Goal: Transaction & Acquisition: Purchase product/service

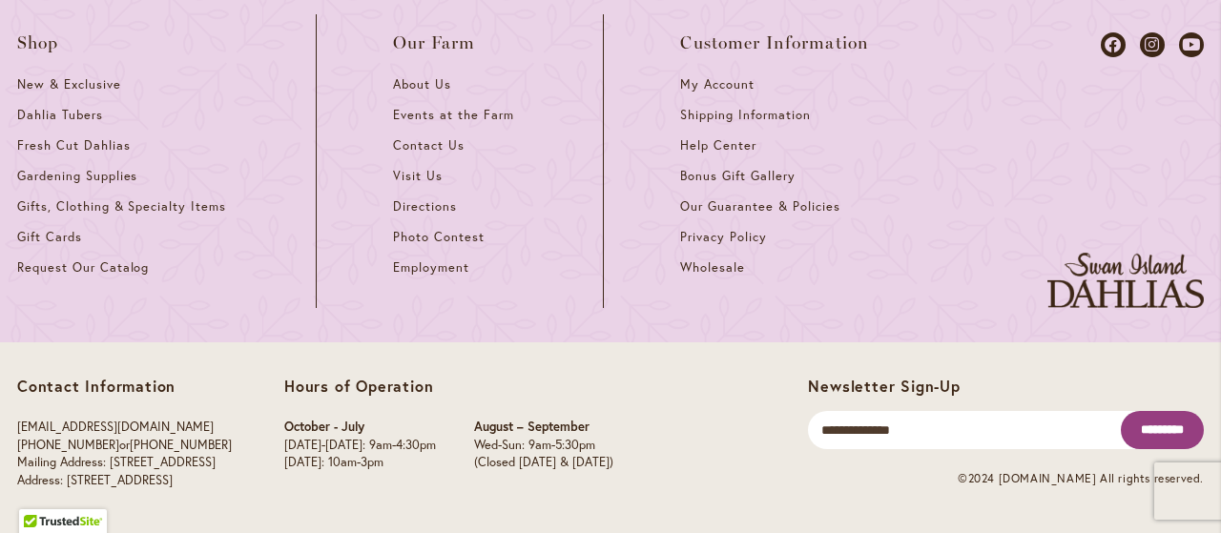
scroll to position [8862, 0]
click at [737, 168] on link "Help Center" at bounding box center [774, 152] width 189 height 31
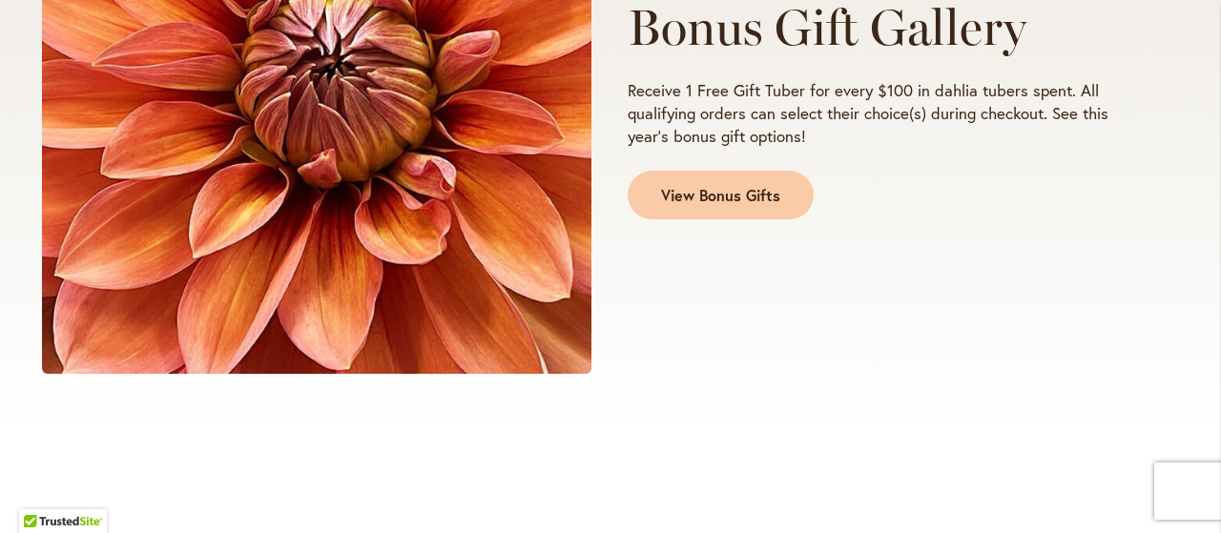
scroll to position [1717, 0]
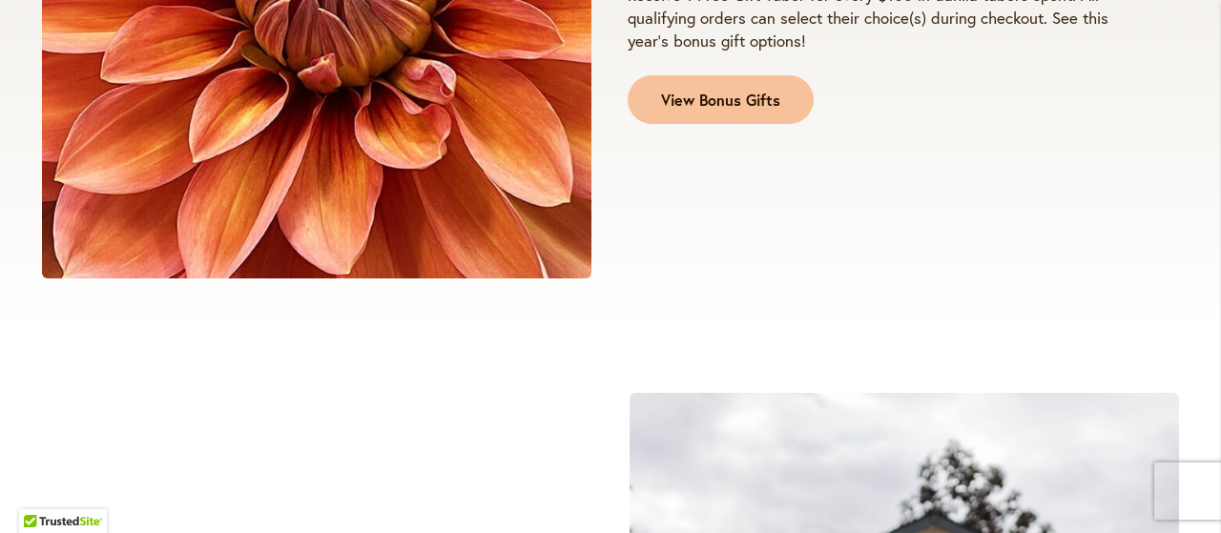
click at [691, 112] on span "View Bonus Gifts" at bounding box center [720, 101] width 119 height 22
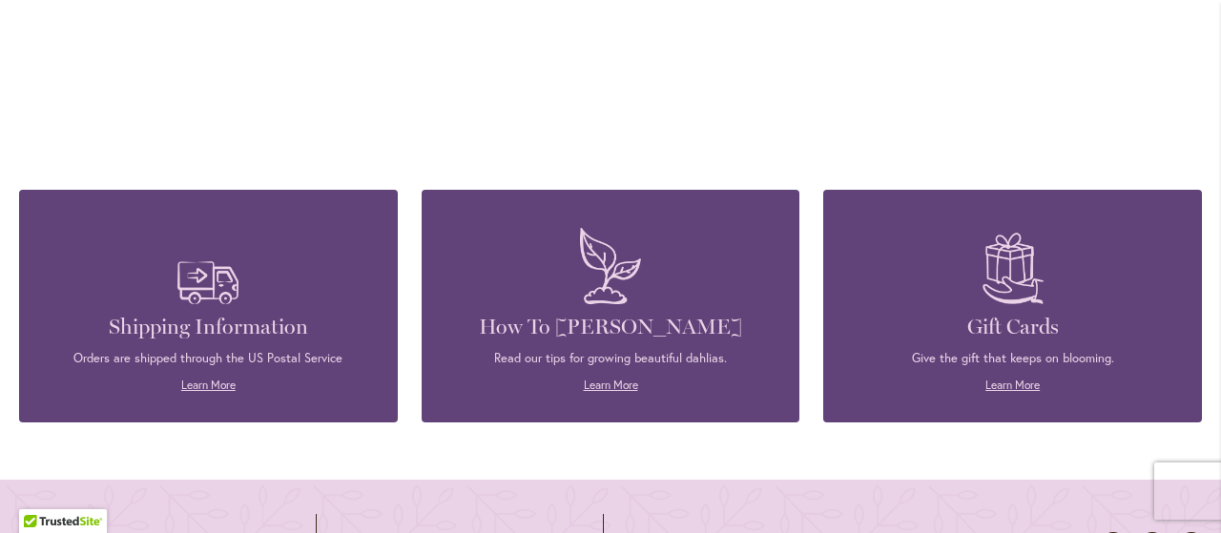
scroll to position [3889, 0]
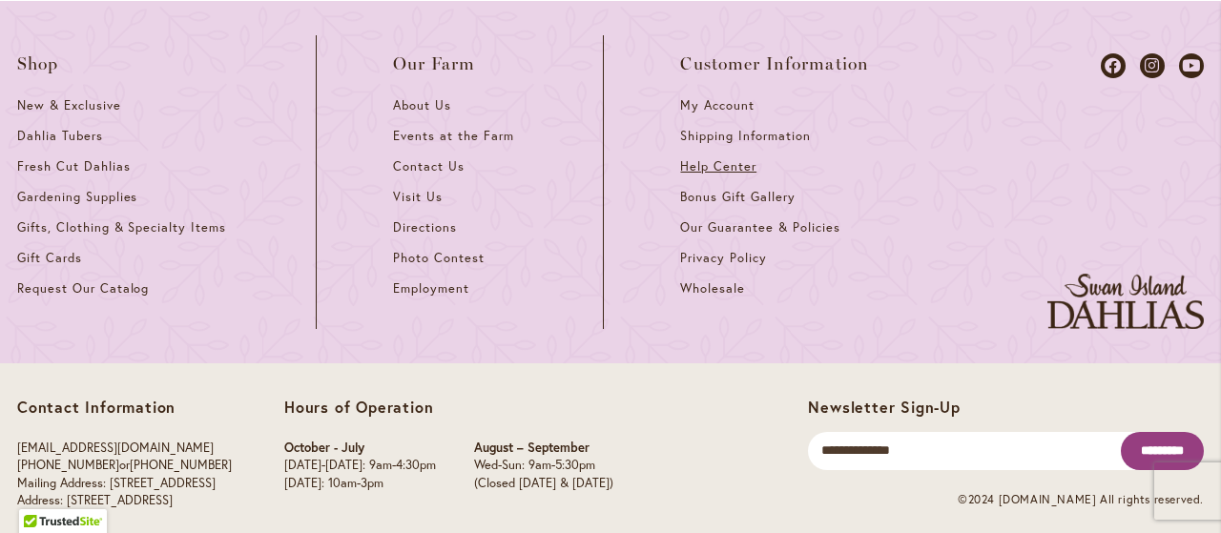
click at [739, 175] on span "Help Center" at bounding box center [718, 166] width 76 height 16
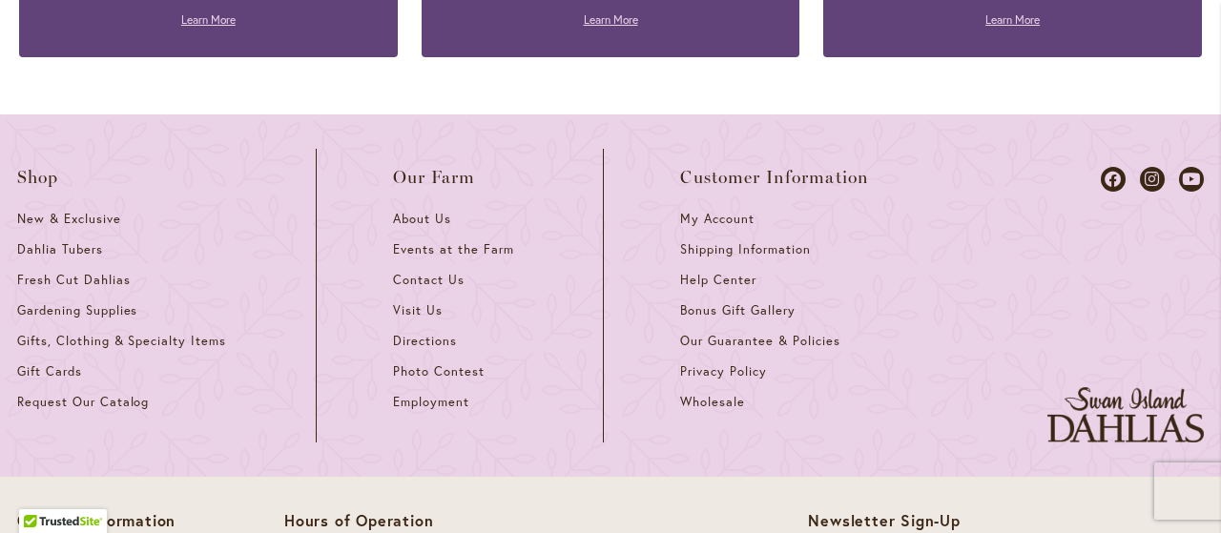
scroll to position [2958, 0]
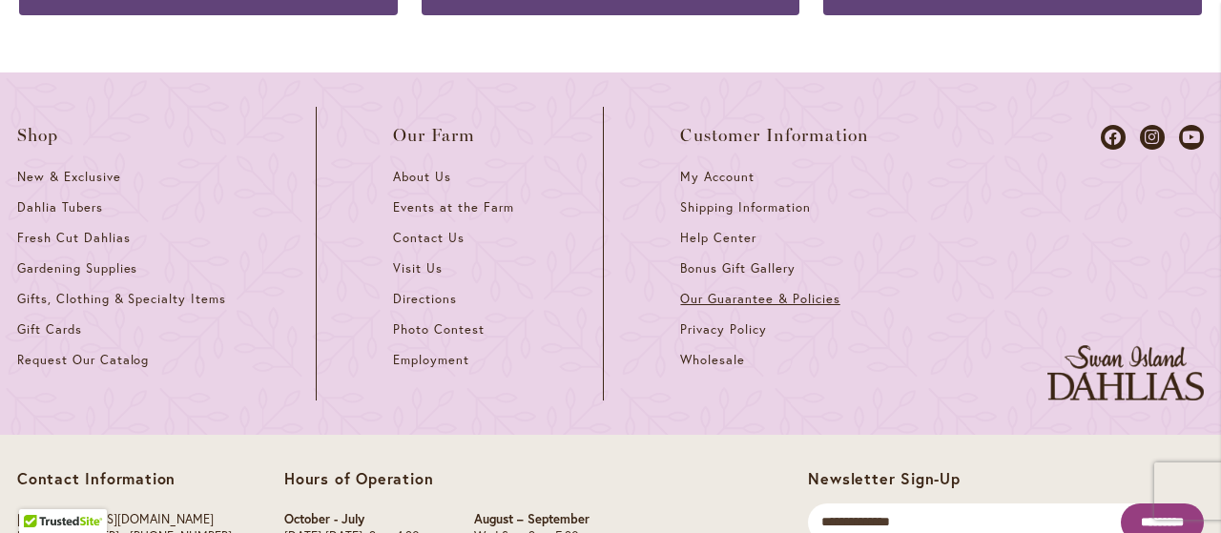
click at [807, 307] on span "Our Guarantee & Policies" at bounding box center [759, 299] width 159 height 16
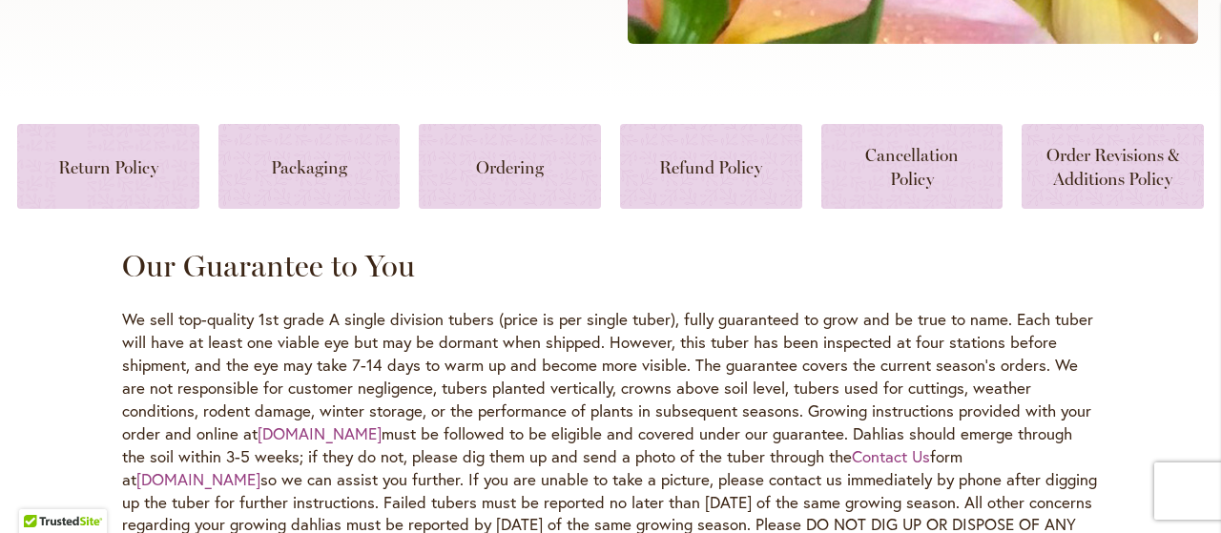
scroll to position [859, 0]
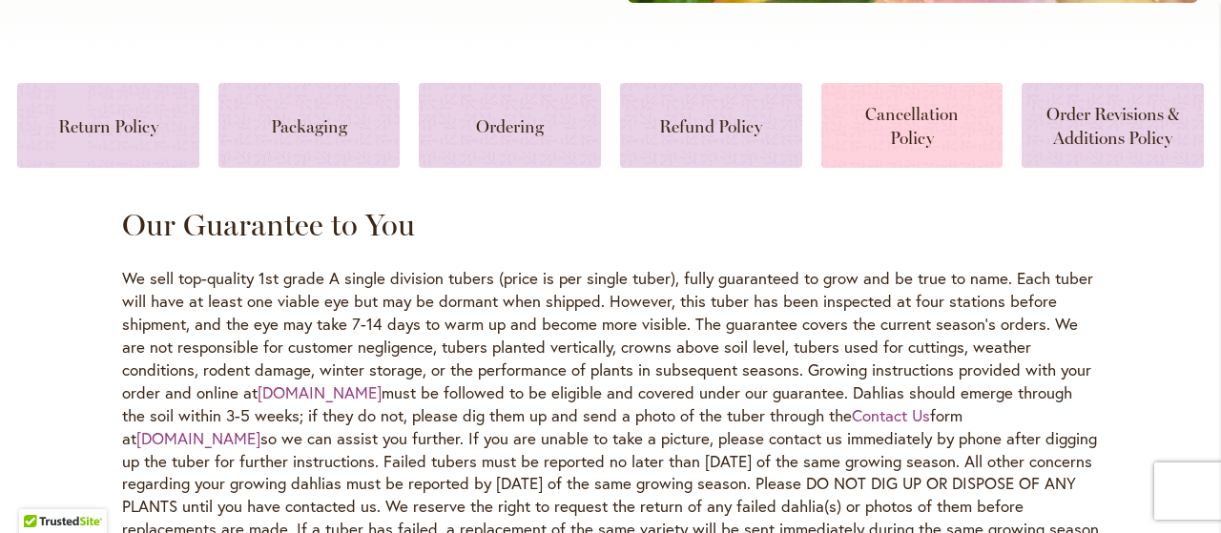
click at [910, 163] on link at bounding box center [912, 125] width 182 height 85
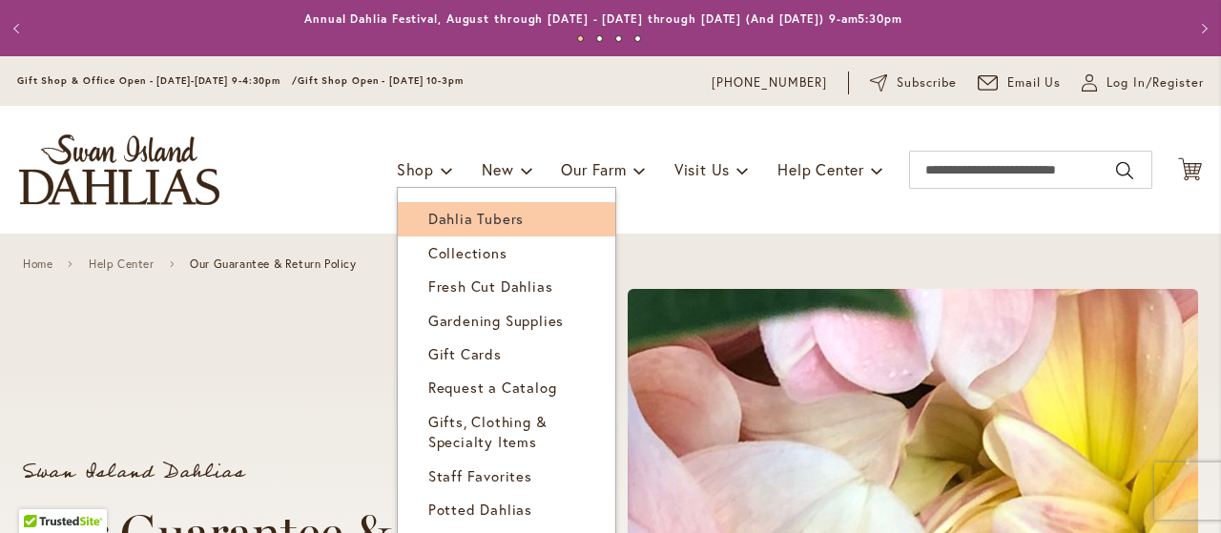
click at [428, 218] on span "Dahlia Tubers" at bounding box center [475, 218] width 95 height 19
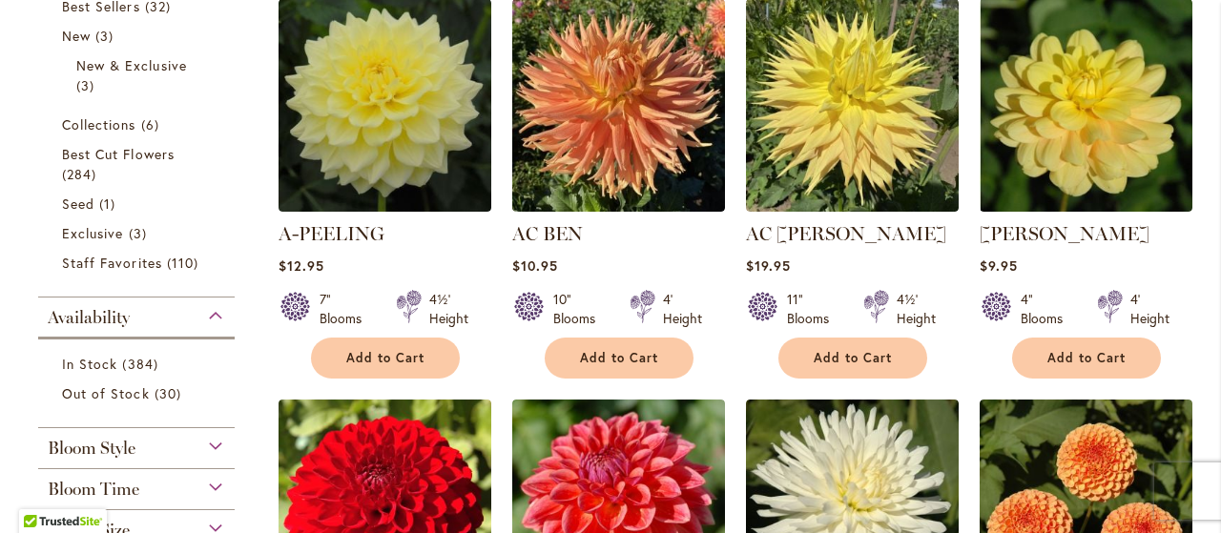
scroll to position [572, 0]
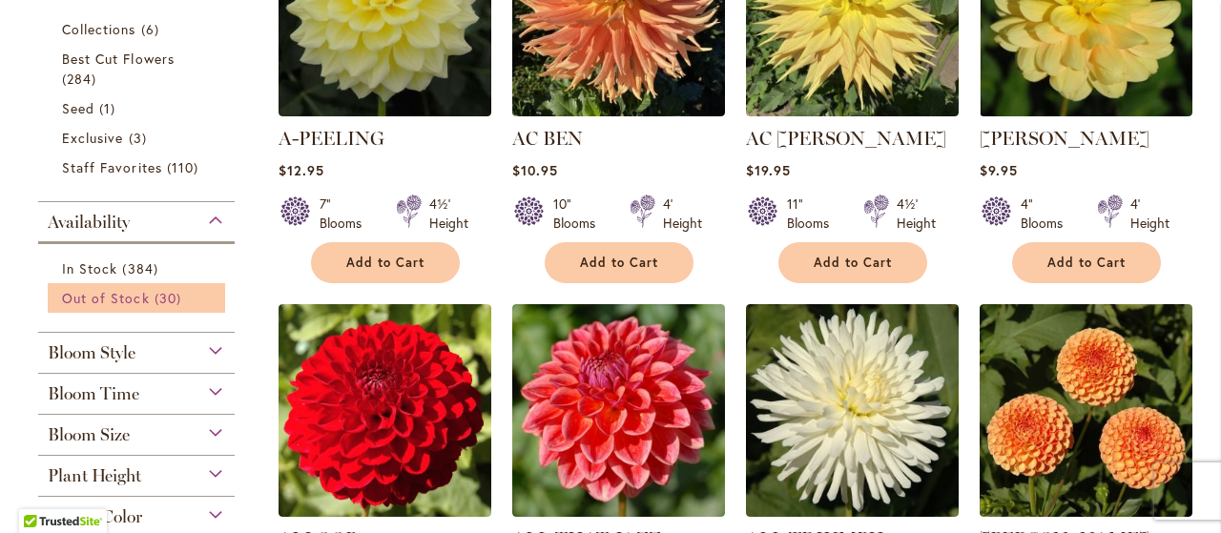
click at [150, 307] on span "Out of Stock" at bounding box center [106, 298] width 88 height 18
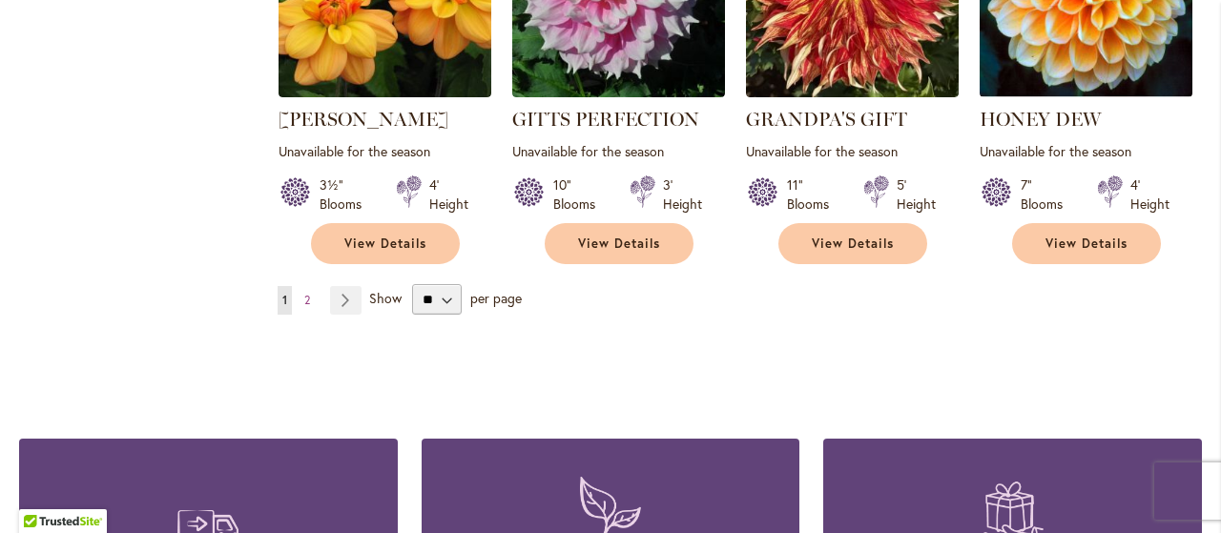
scroll to position [1908, 0]
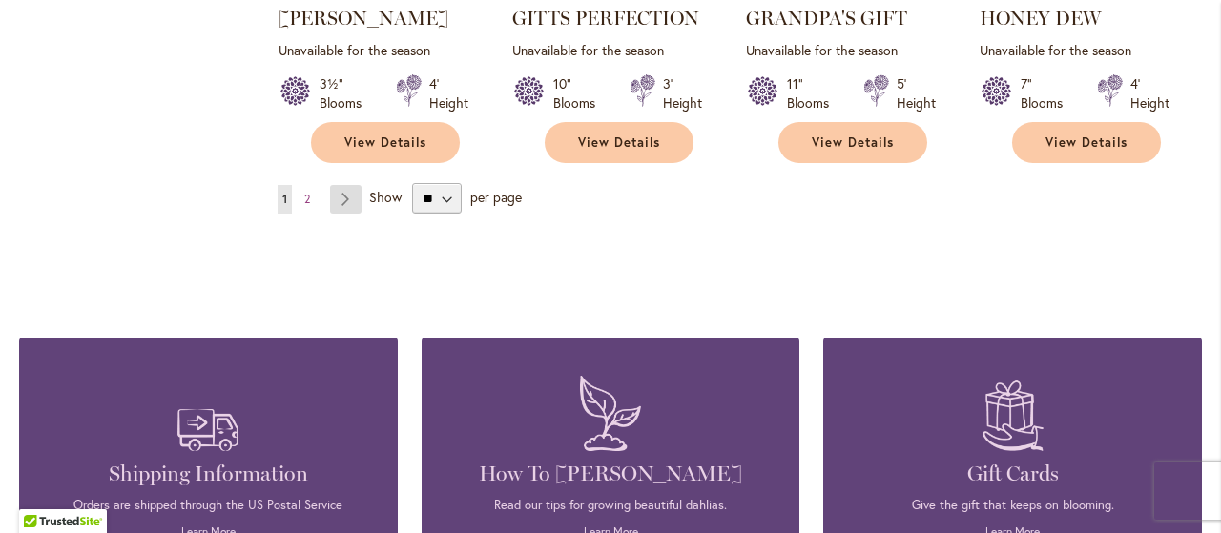
click at [344, 214] on link "Page Next" at bounding box center [345, 199] width 31 height 29
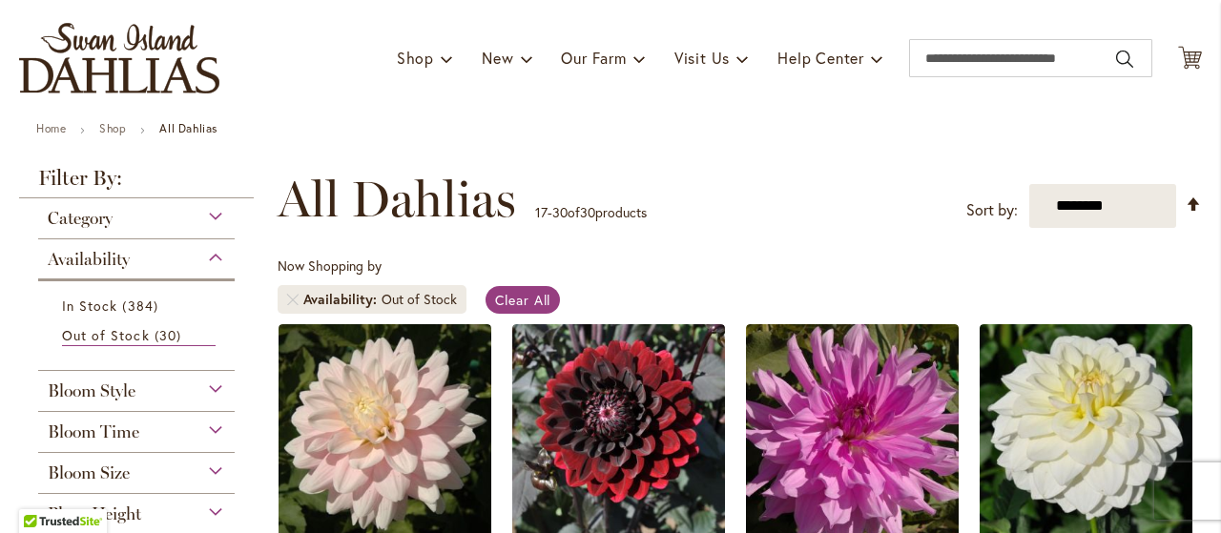
scroll to position [84, 0]
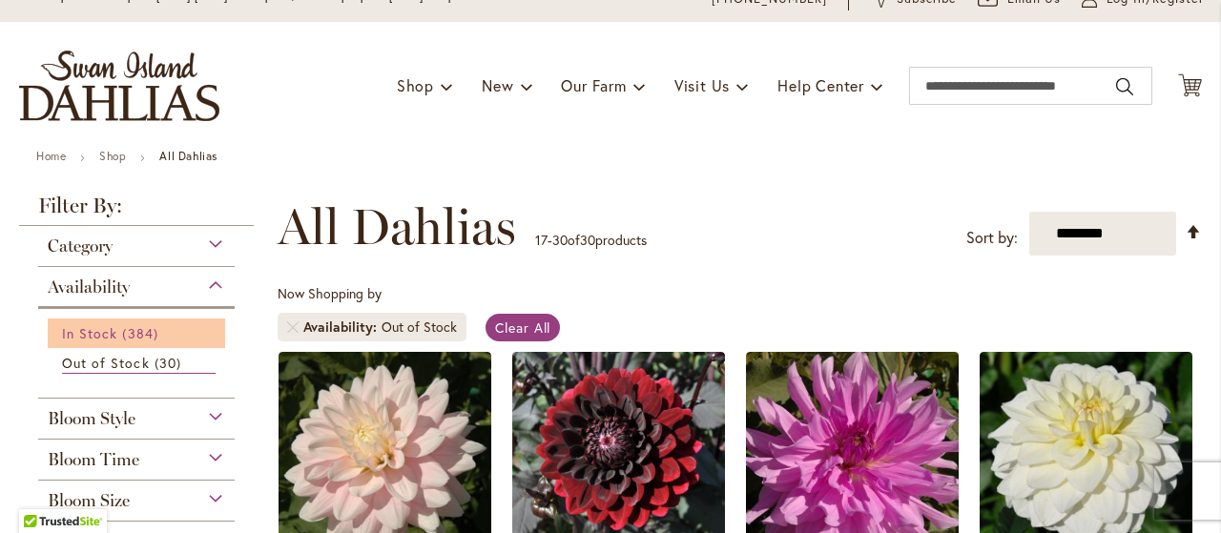
click at [103, 342] on span "In Stock" at bounding box center [89, 333] width 55 height 18
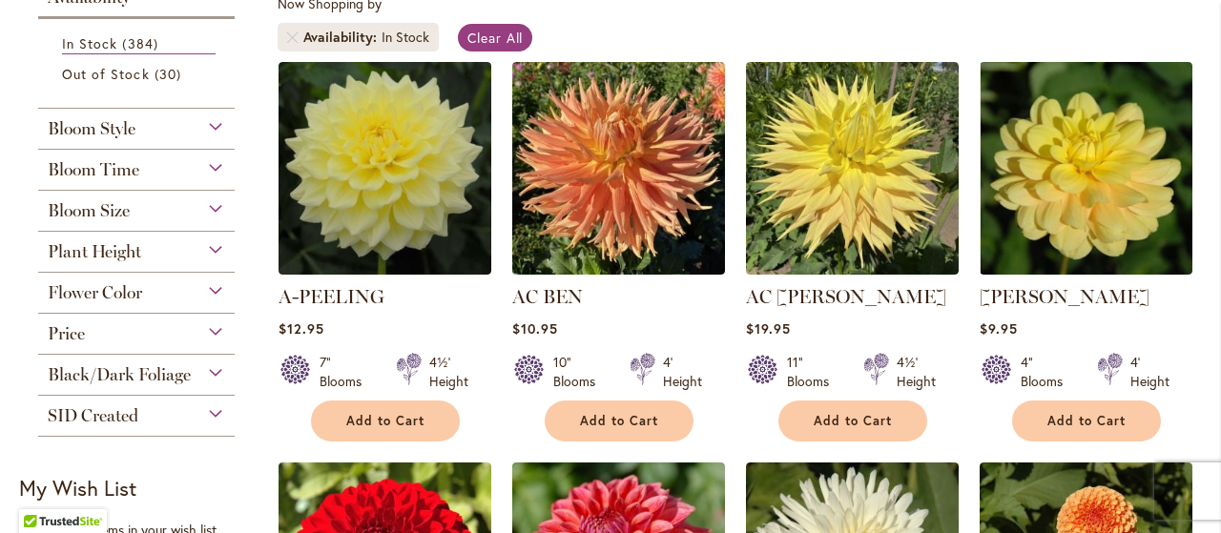
scroll to position [382, 0]
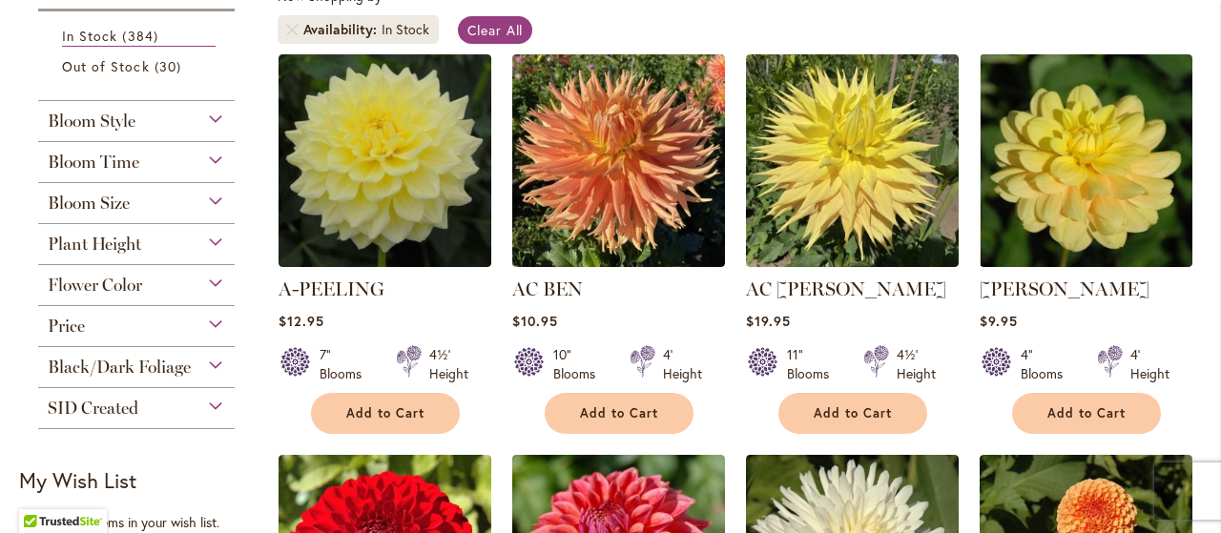
click at [214, 206] on div "Bloom Size" at bounding box center [136, 198] width 197 height 31
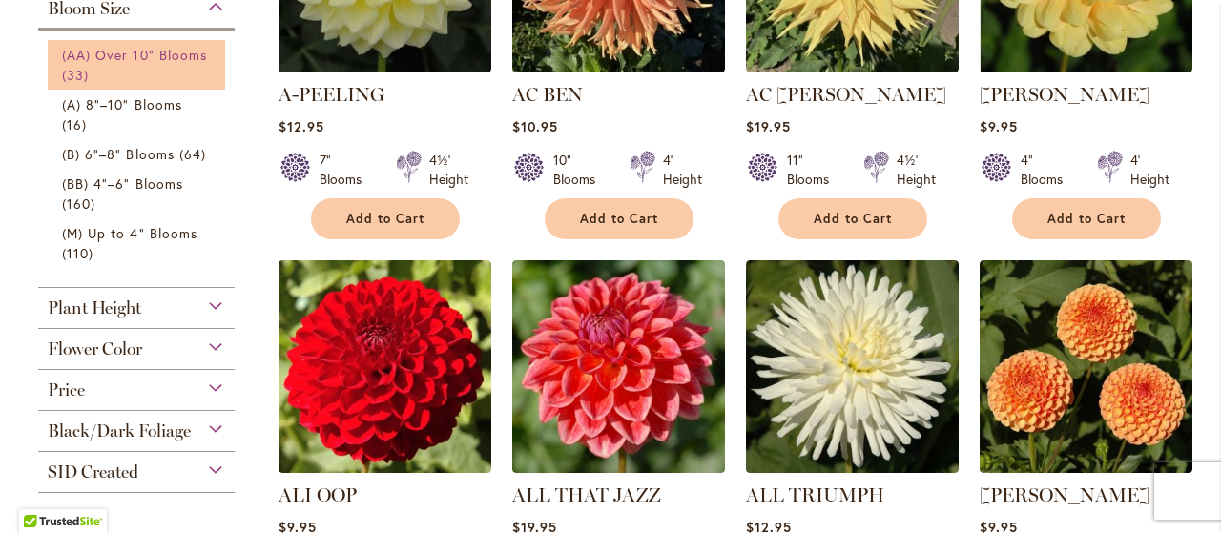
click at [119, 85] on link "(AA) Over 10" Blooms 33 items" at bounding box center [139, 65] width 154 height 40
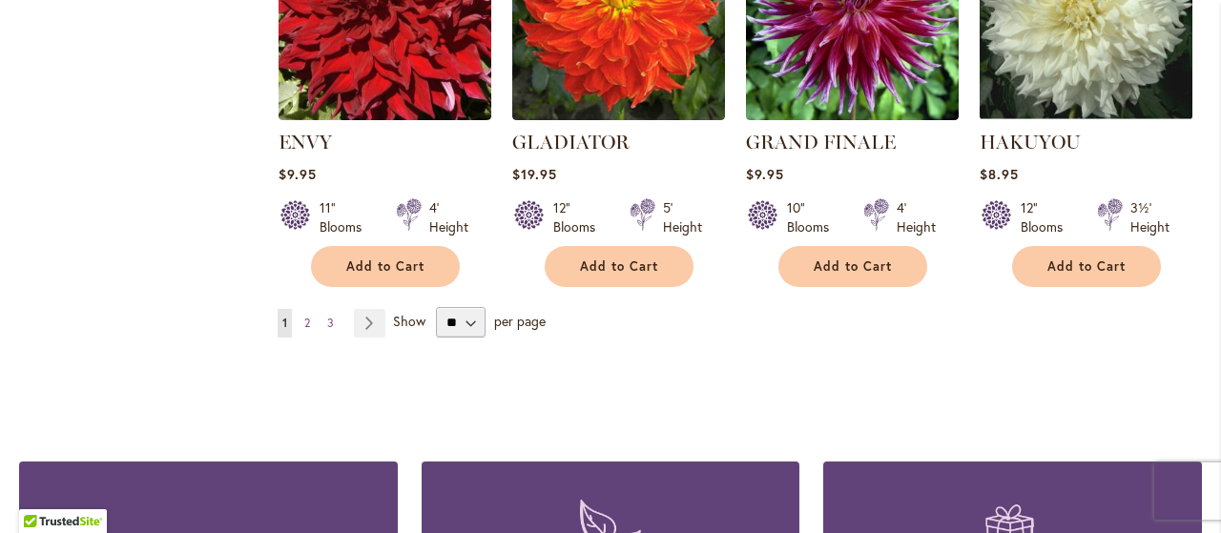
scroll to position [1908, 0]
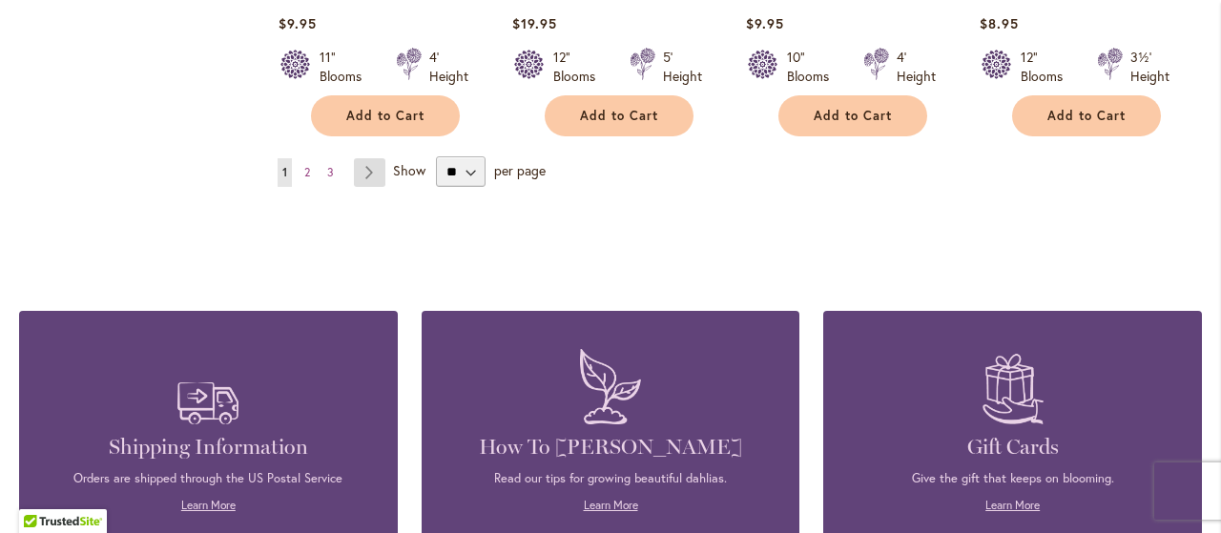
click at [362, 187] on link "Page Next" at bounding box center [369, 172] width 31 height 29
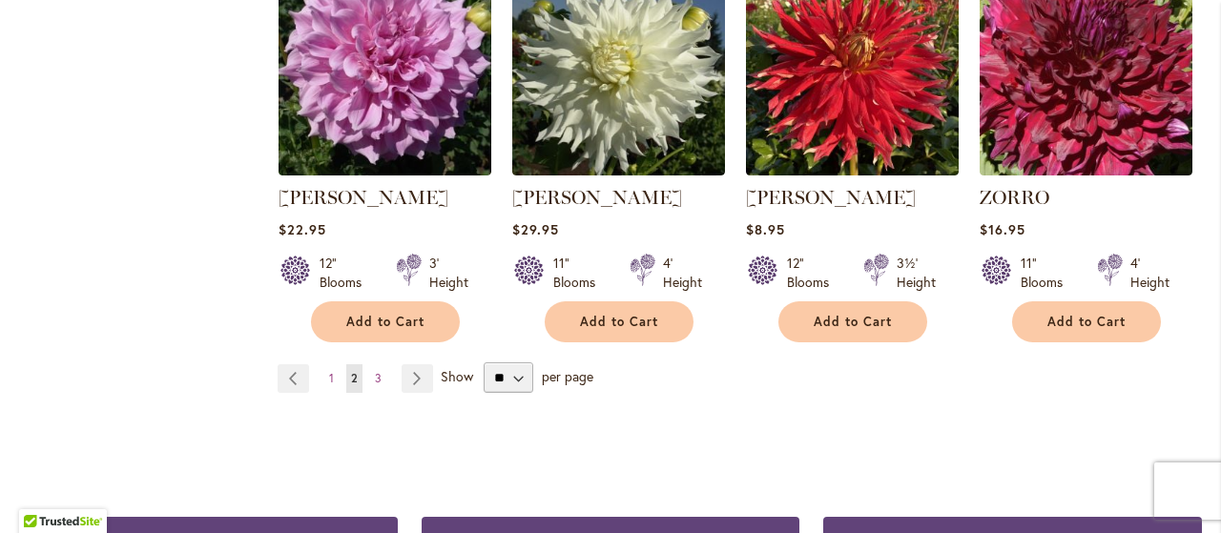
scroll to position [1813, 0]
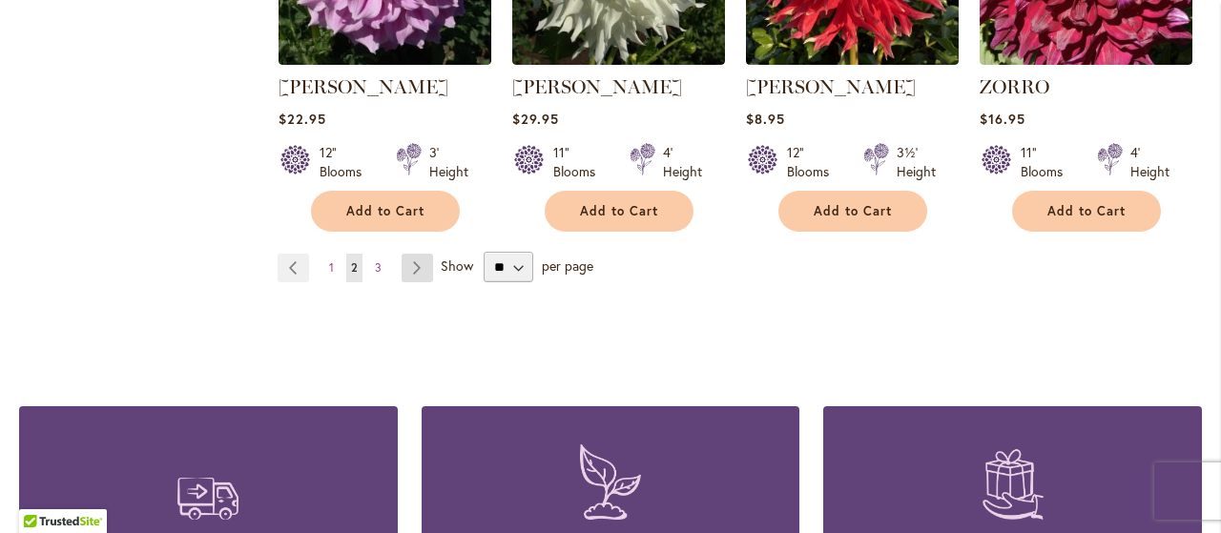
click at [419, 282] on link "Page Next" at bounding box center [417, 268] width 31 height 29
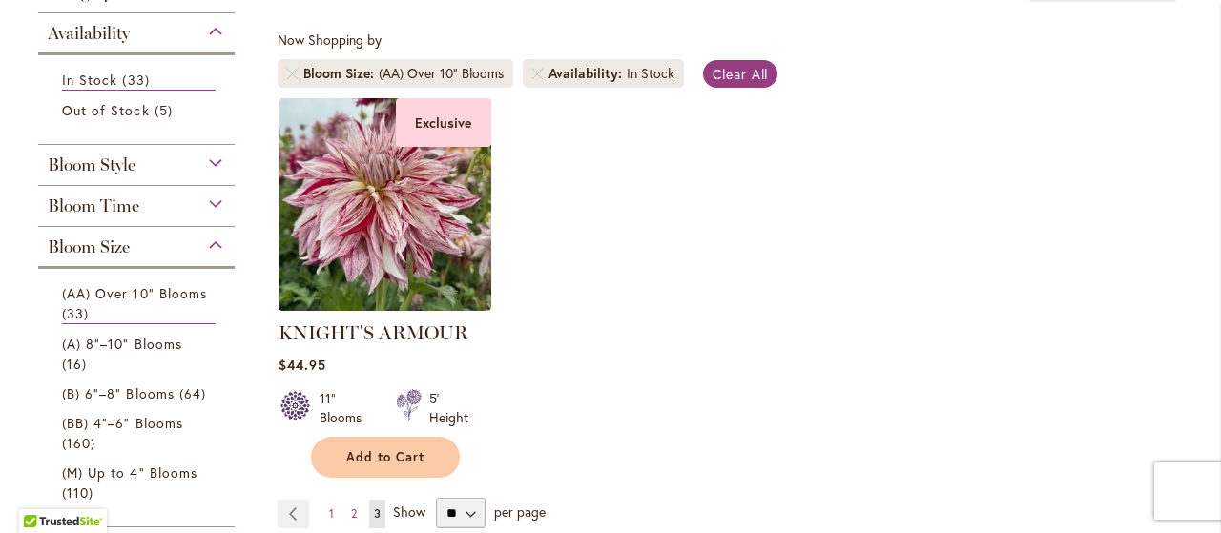
scroll to position [382, 0]
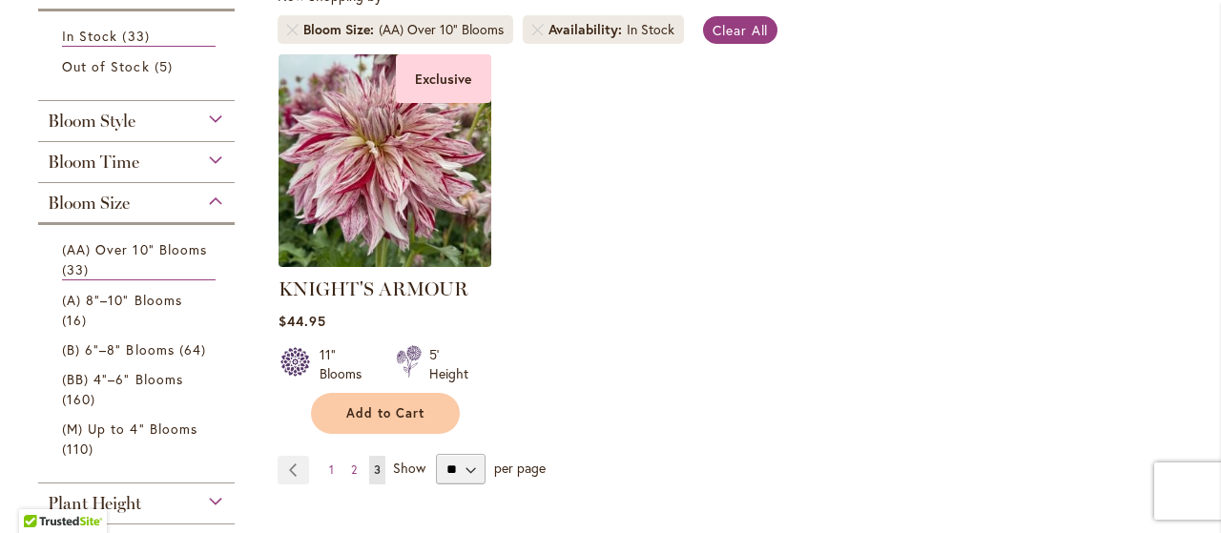
click at [358, 201] on img at bounding box center [384, 160] width 223 height 223
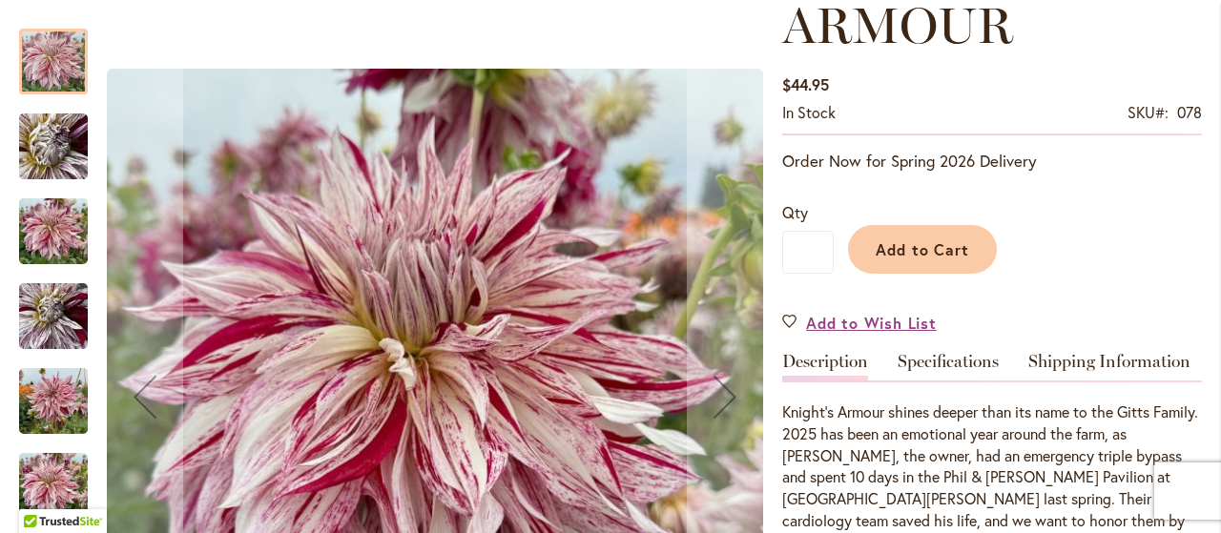
scroll to position [382, 0]
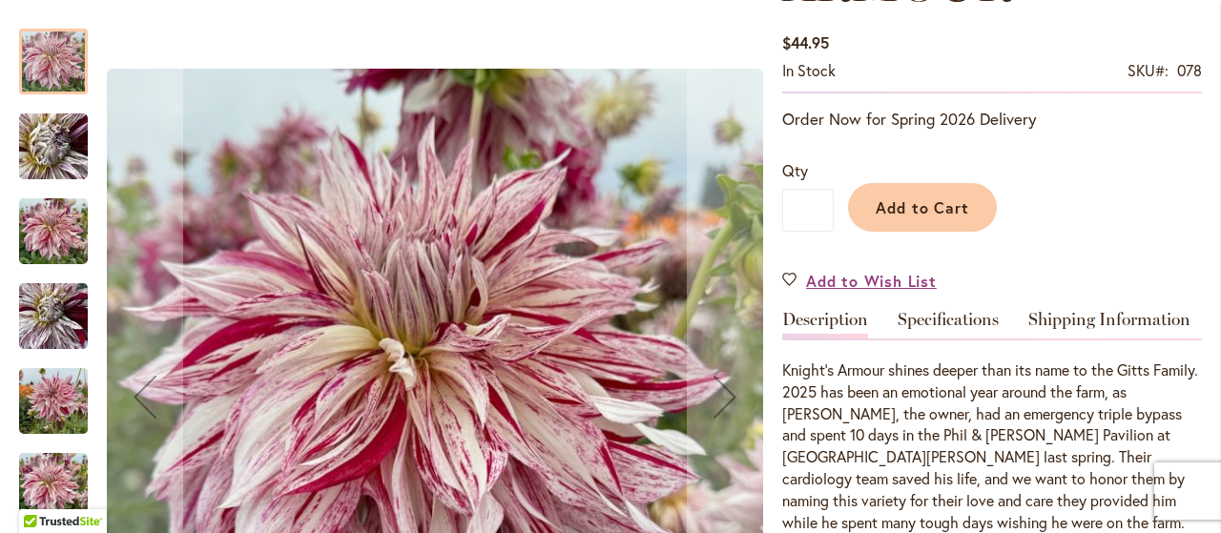
click at [44, 234] on img "KNIGHT'S ARMOUR" at bounding box center [53, 232] width 69 height 92
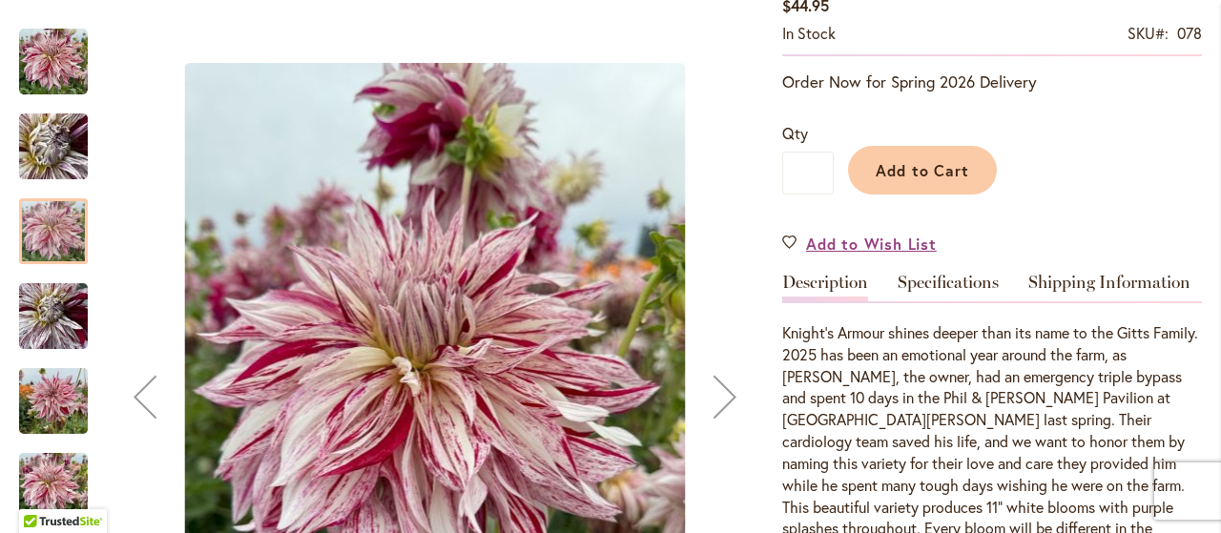
scroll to position [477, 0]
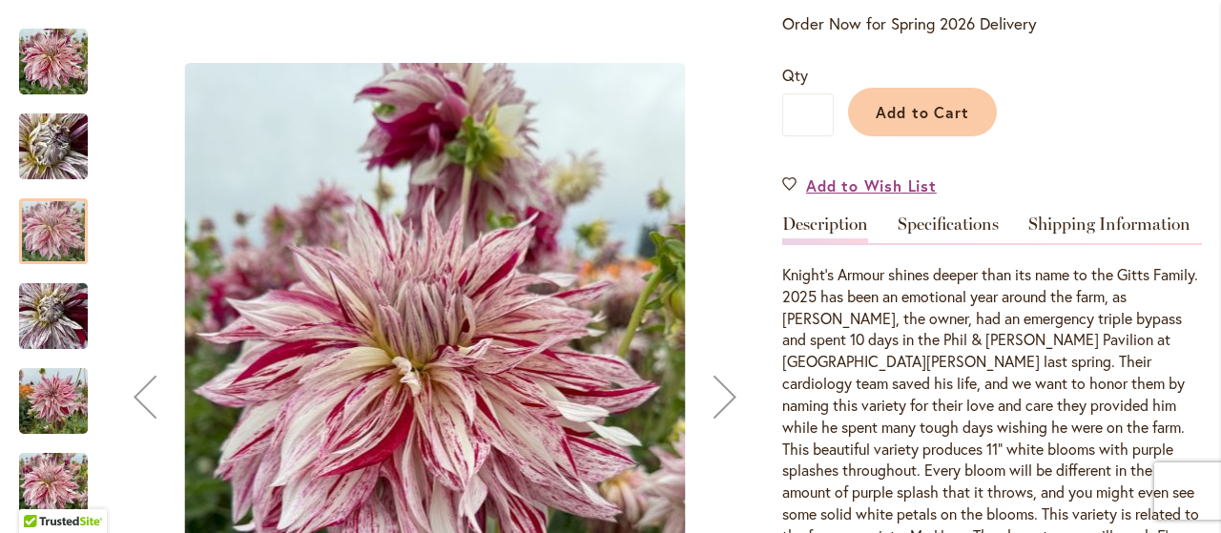
click at [40, 416] on img "KNIGHT'S ARMOUR" at bounding box center [53, 402] width 69 height 92
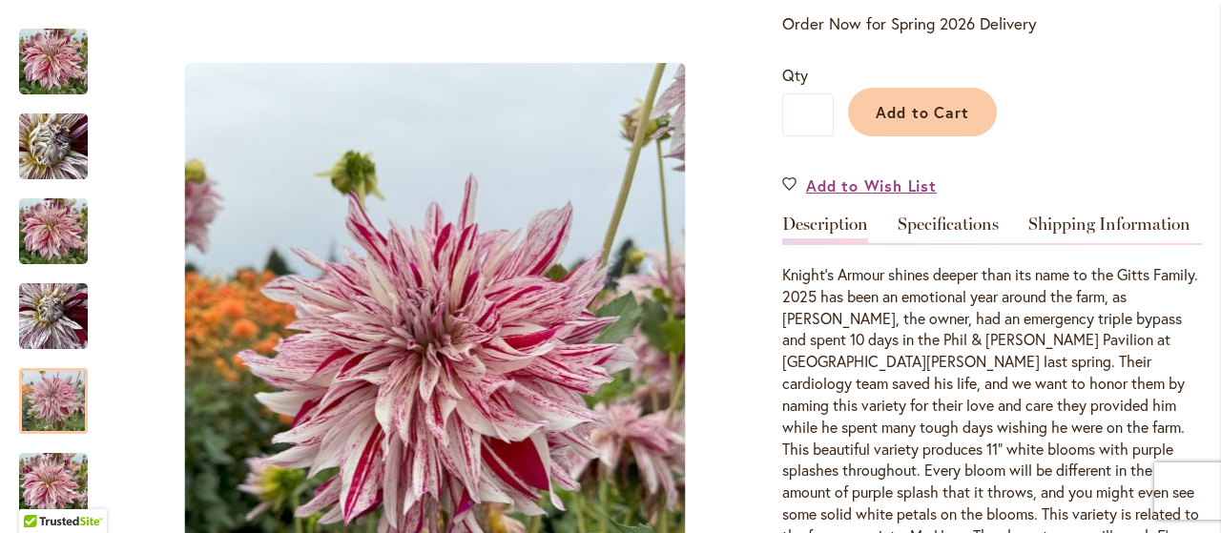
scroll to position [0, 0]
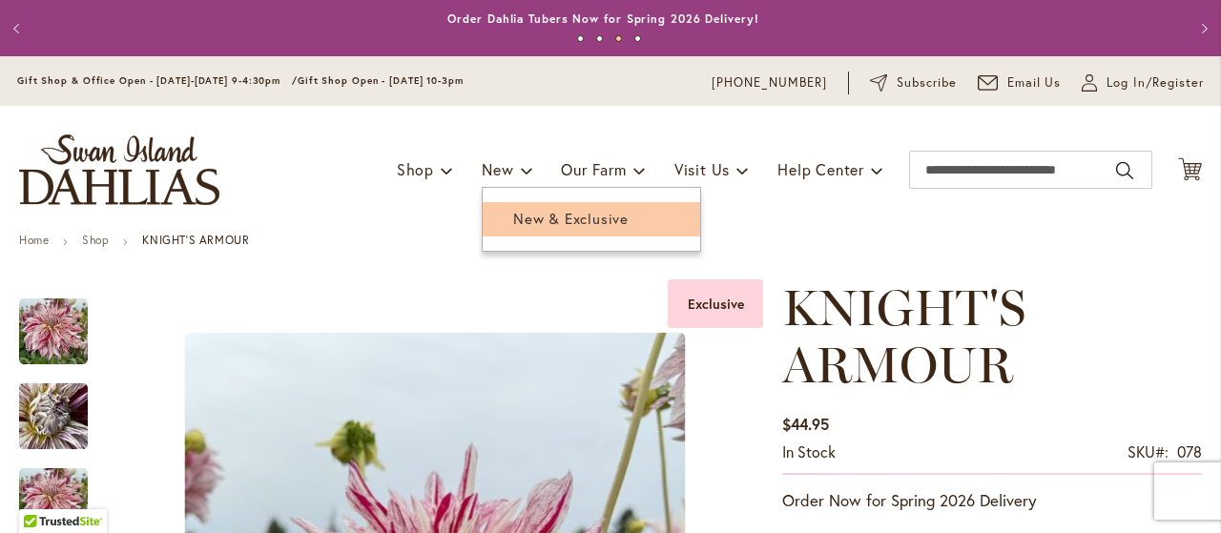
click at [513, 221] on span "New & Exclusive" at bounding box center [570, 218] width 115 height 19
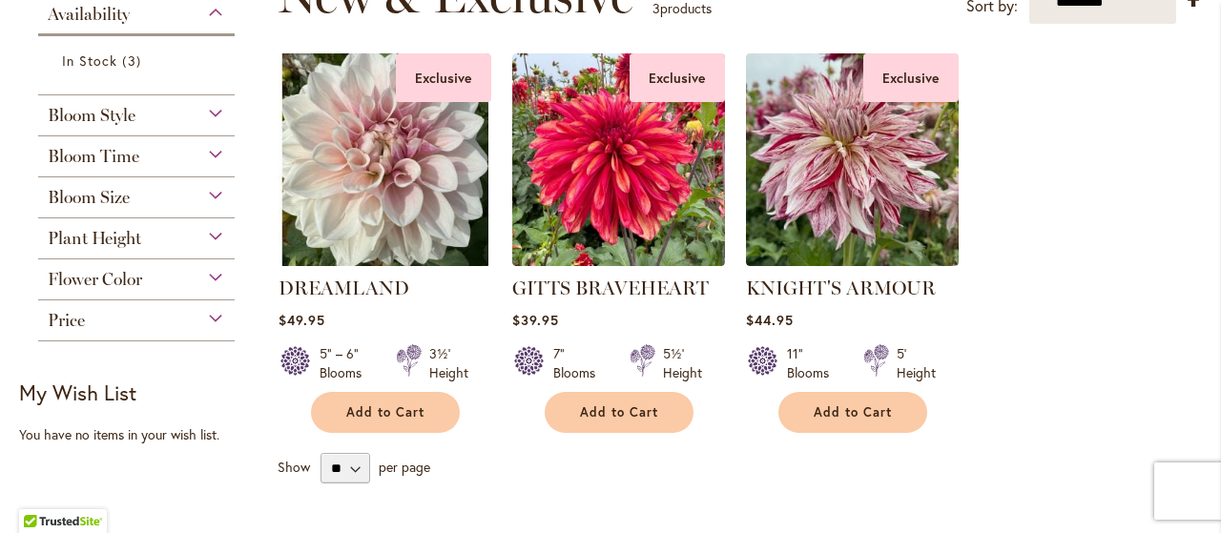
scroll to position [286, 0]
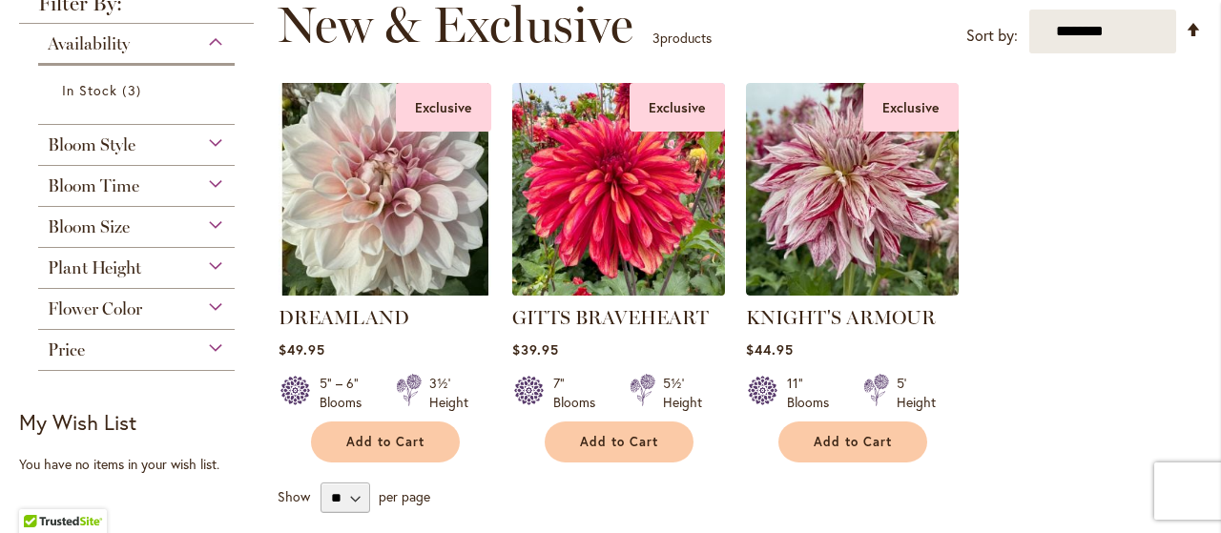
click at [620, 183] on img at bounding box center [618, 188] width 223 height 223
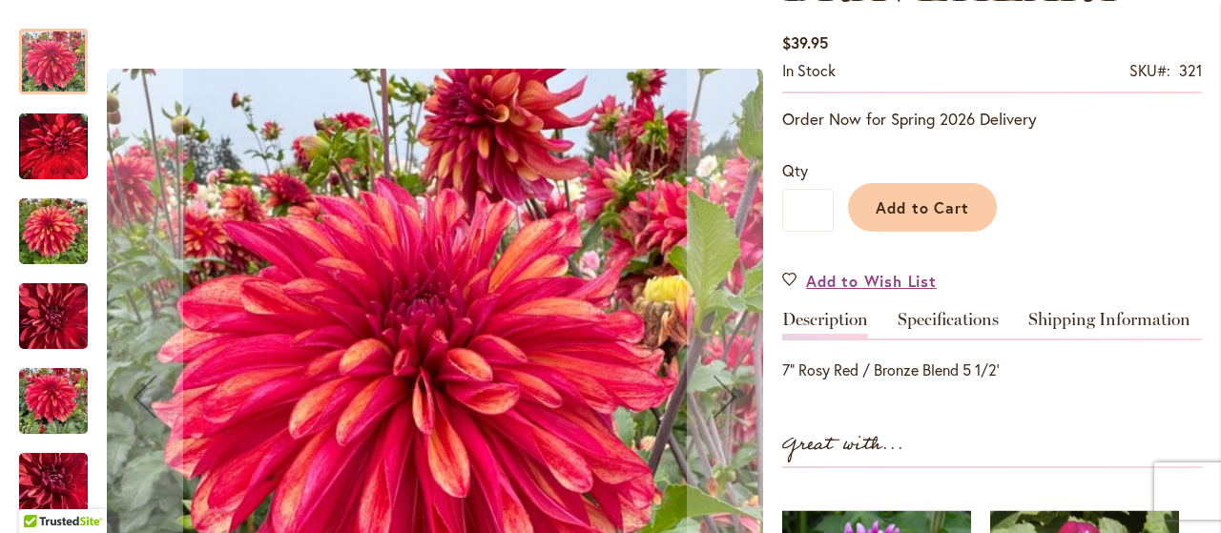
scroll to position [477, 0]
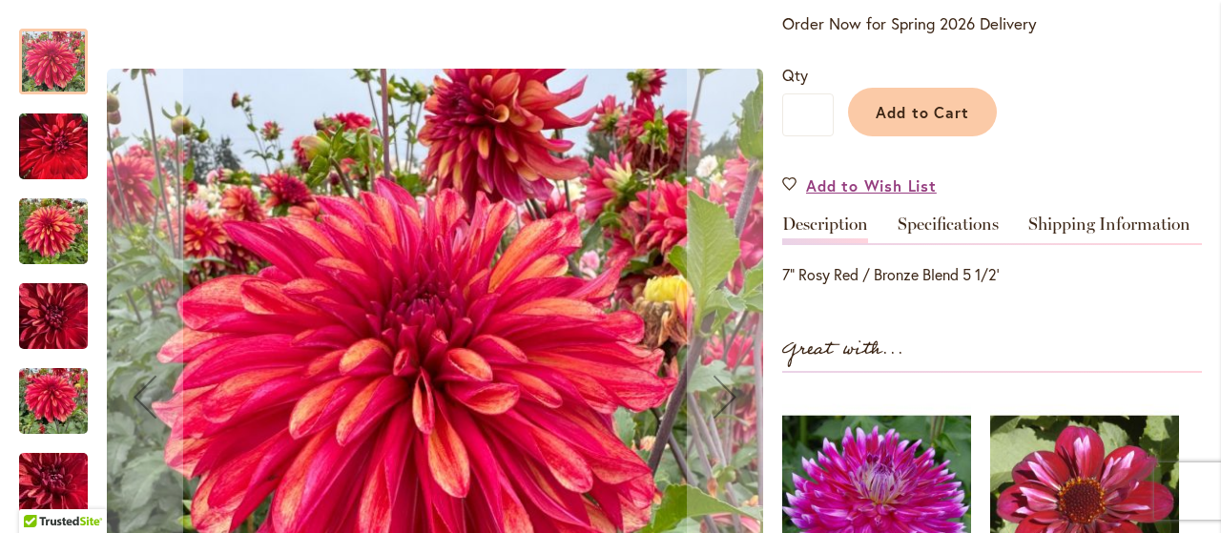
click at [61, 152] on img "GITTS BRAVEHEART" at bounding box center [53, 146] width 69 height 86
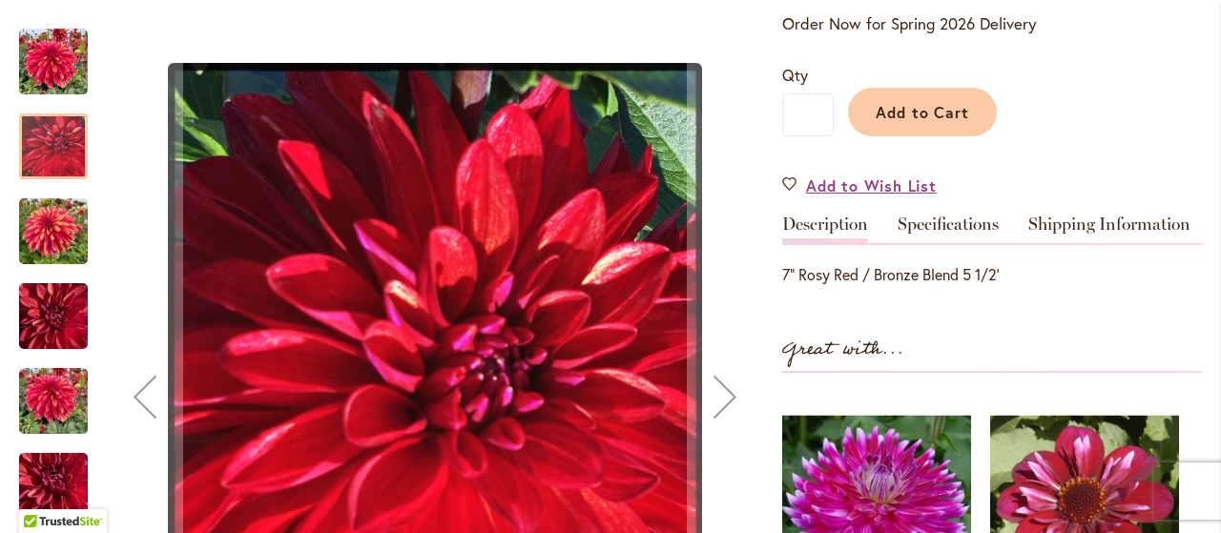
click at [30, 217] on img "GITTS BRAVEHEART" at bounding box center [53, 232] width 69 height 92
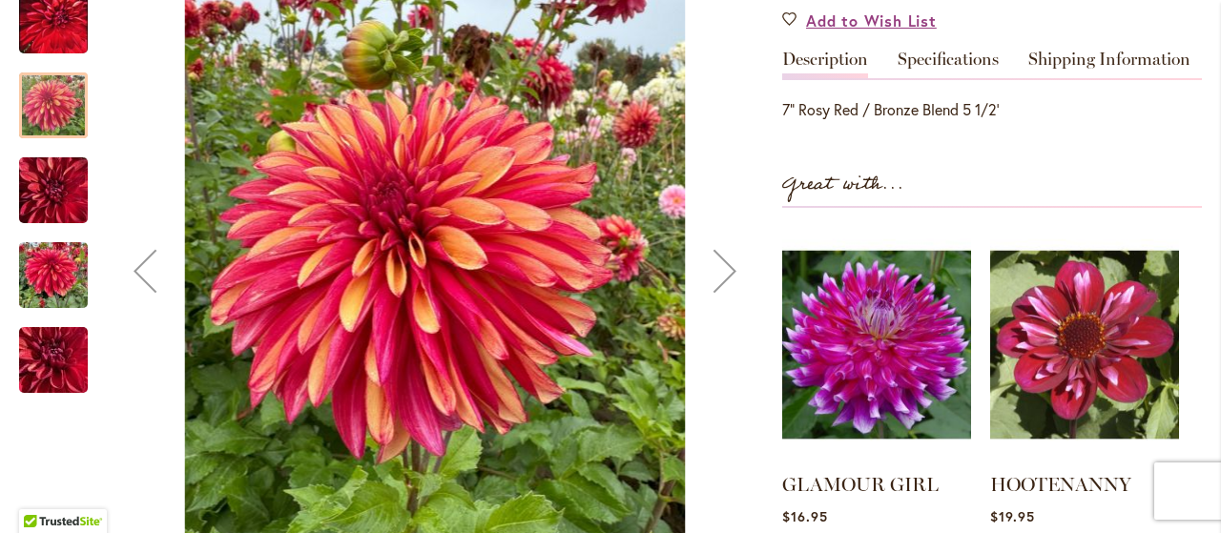
scroll to position [668, 0]
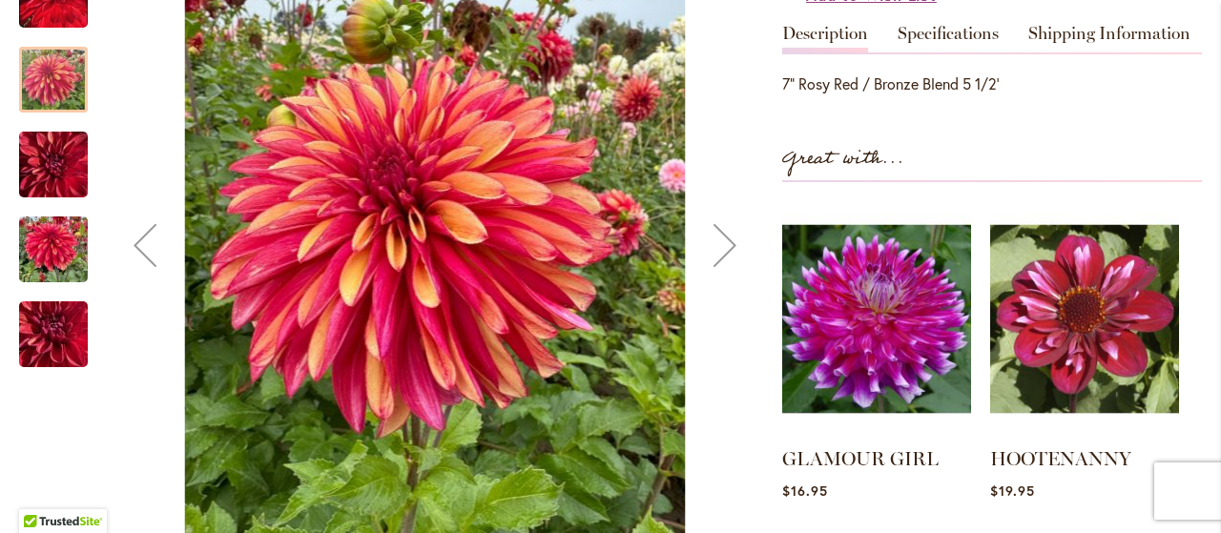
drag, startPoint x: 19, startPoint y: 306, endPoint x: 57, endPoint y: 304, distance: 38.2
click at [20, 296] on img "GITTS BRAVEHEART" at bounding box center [53, 250] width 69 height 92
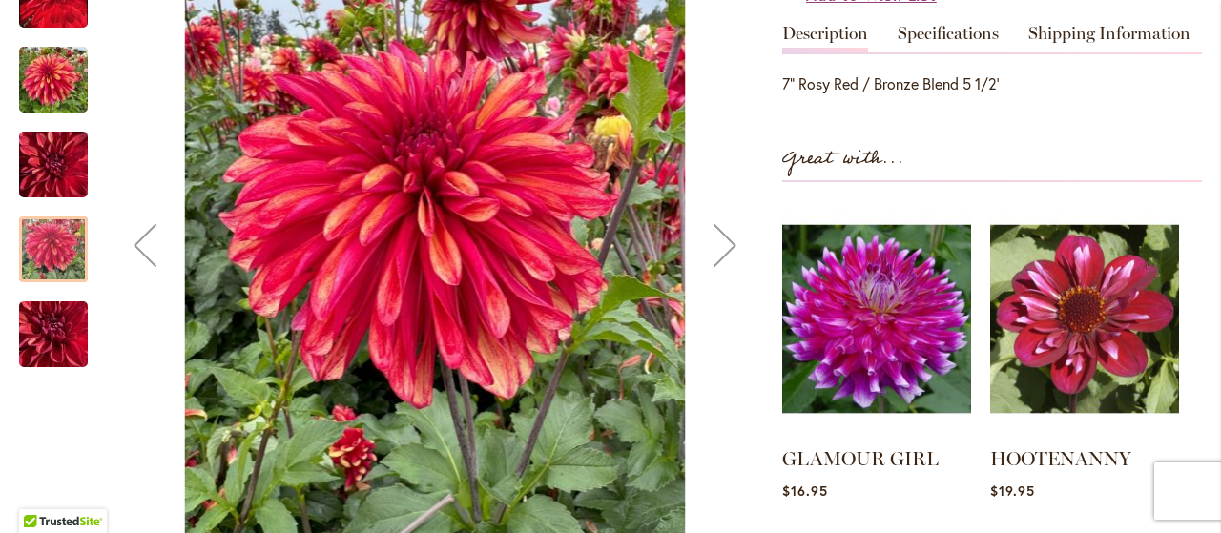
scroll to position [763, 0]
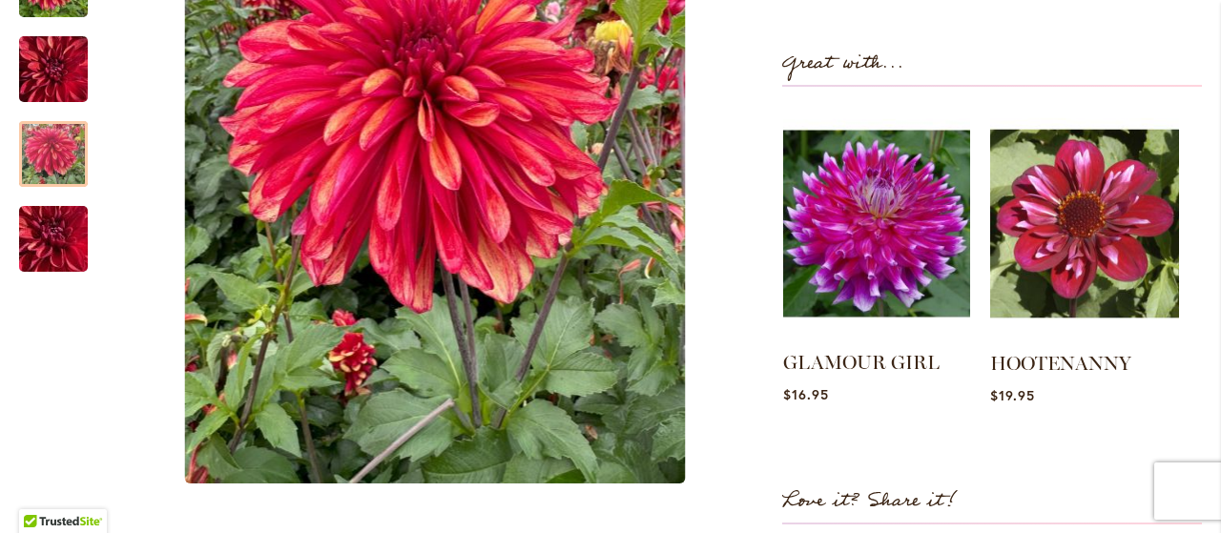
click at [872, 272] on img at bounding box center [876, 224] width 187 height 234
